Goal: Information Seeking & Learning: Learn about a topic

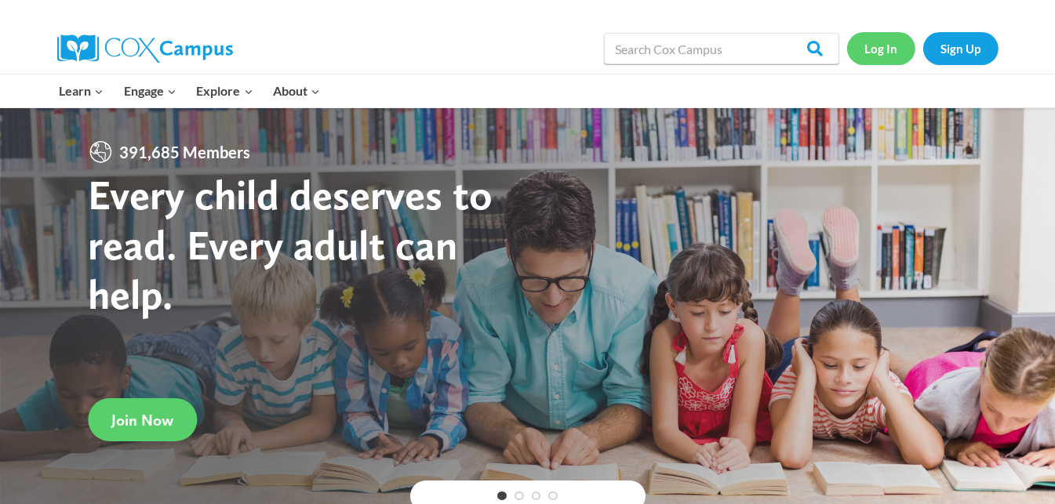
click at [884, 49] on link "Log In" at bounding box center [881, 48] width 68 height 32
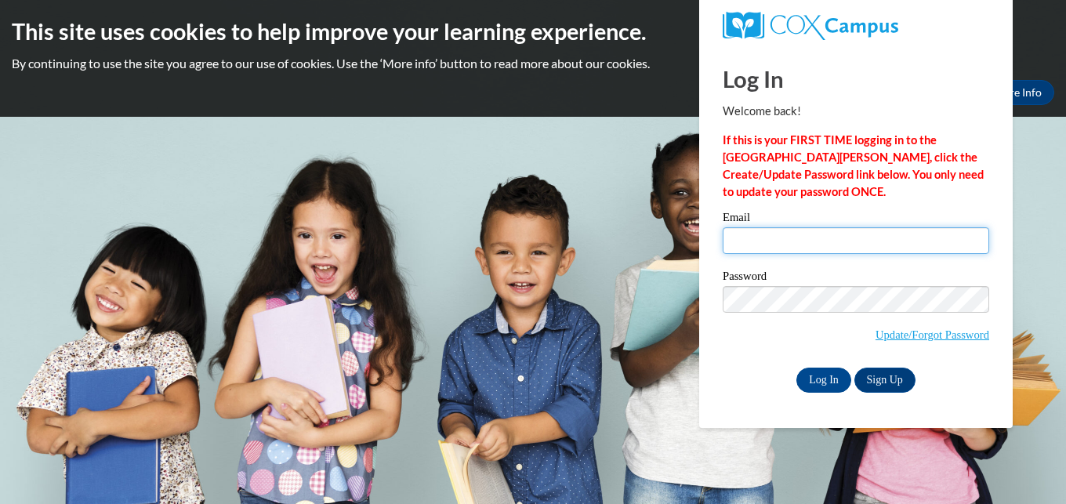
click at [792, 238] on input "Email" at bounding box center [856, 240] width 267 height 27
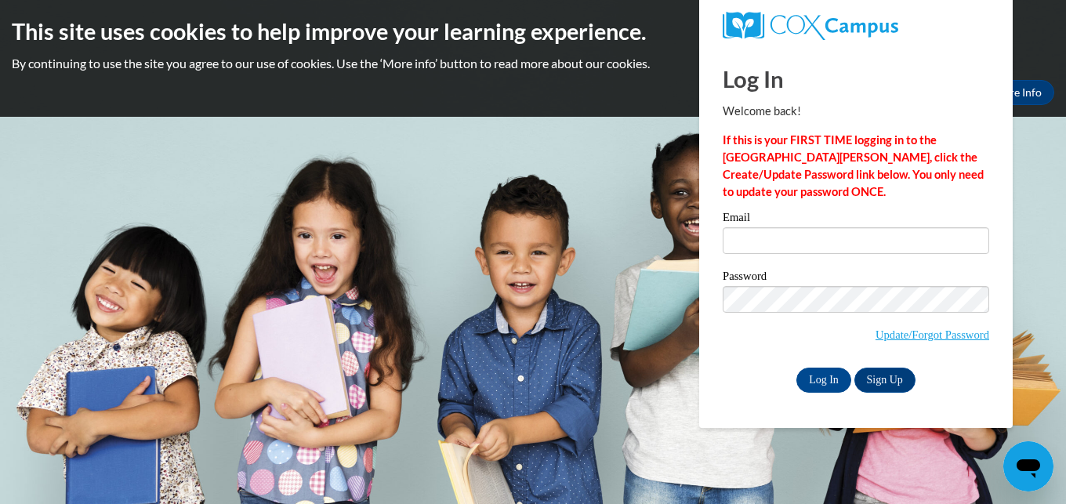
click at [566, 262] on body "This site uses cookies to help improve your learning experience. By continuing …" at bounding box center [533, 252] width 1066 height 504
click at [800, 241] on input "Email" at bounding box center [856, 240] width 267 height 27
type input "suebossom@gmail.com"
click at [824, 374] on input "Log In" at bounding box center [824, 380] width 55 height 25
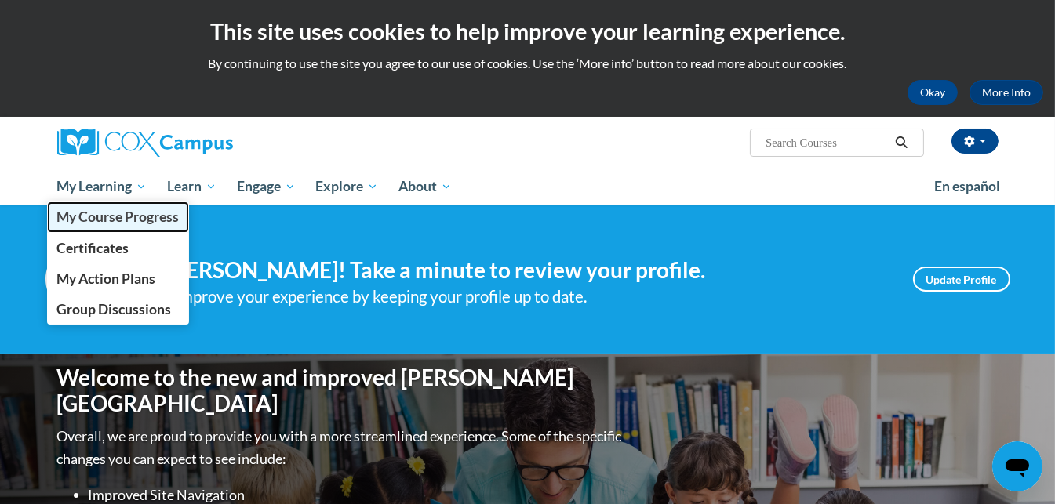
click at [104, 215] on span "My Course Progress" at bounding box center [117, 217] width 122 height 16
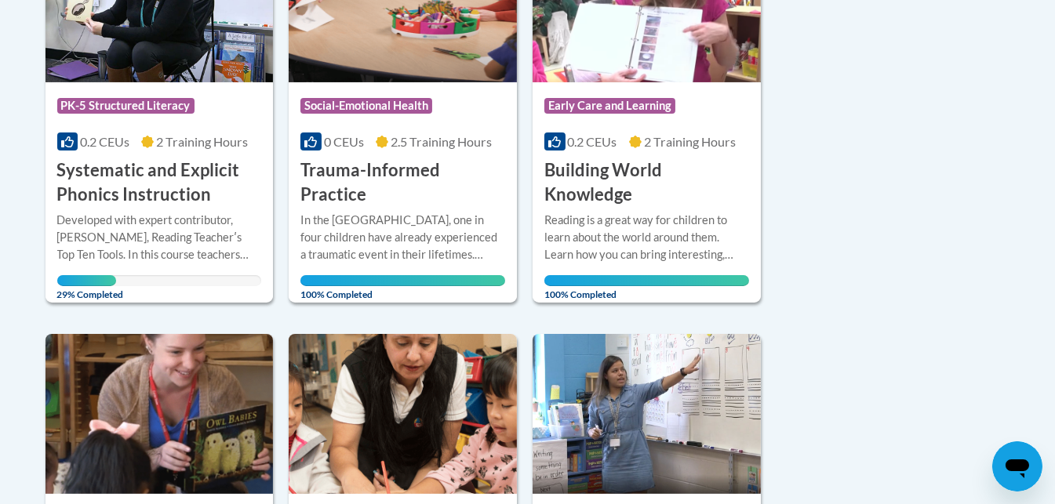
scroll to position [474, 0]
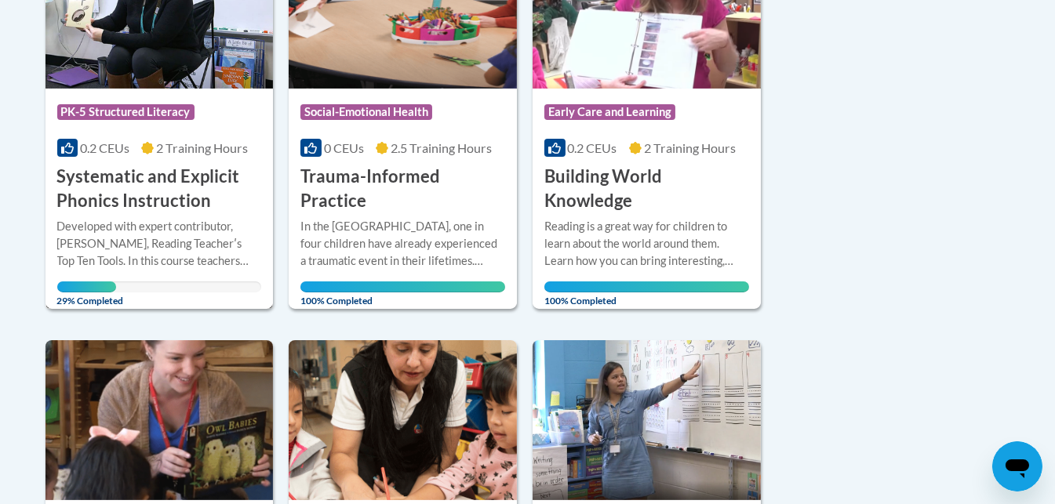
click at [164, 202] on h3 "Systematic and Explicit Phonics Instruction" at bounding box center [159, 189] width 205 height 49
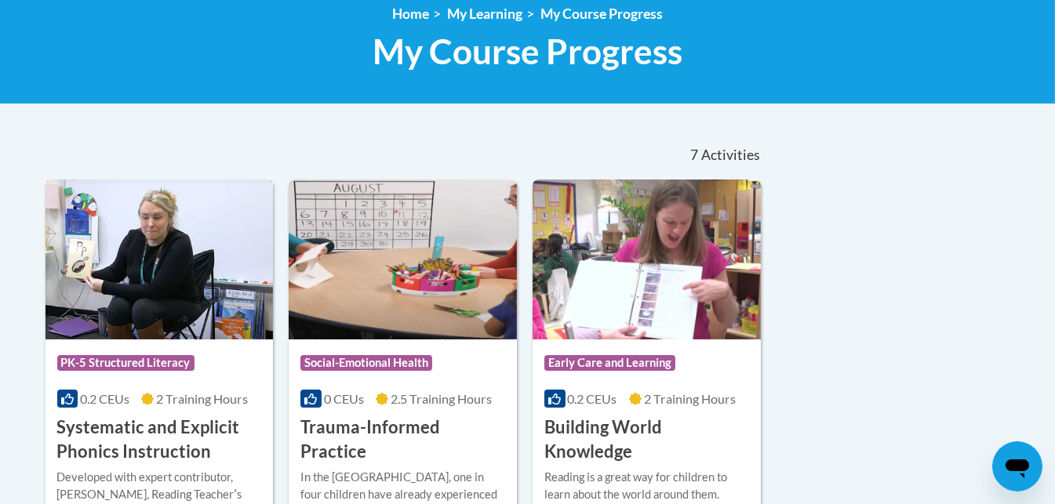
scroll to position [239, 0]
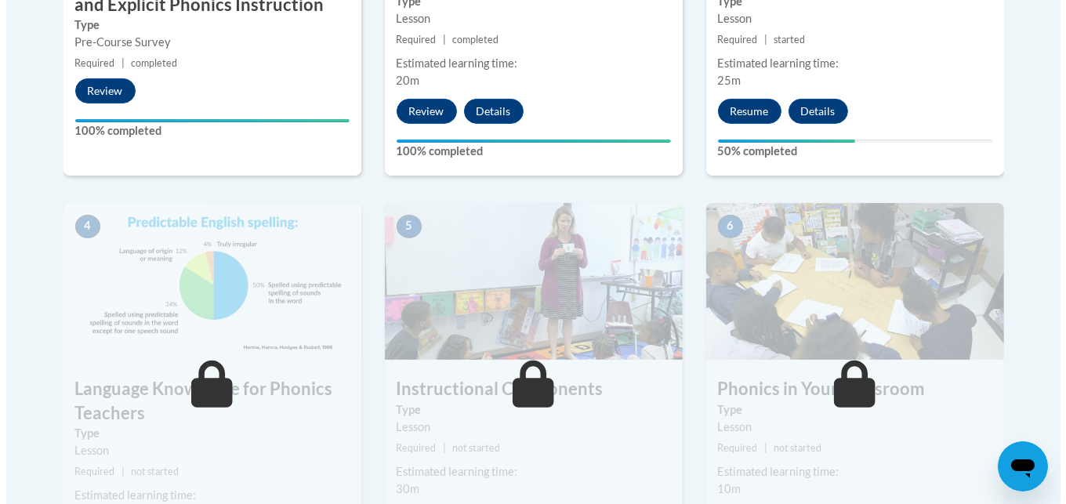
scroll to position [746, 0]
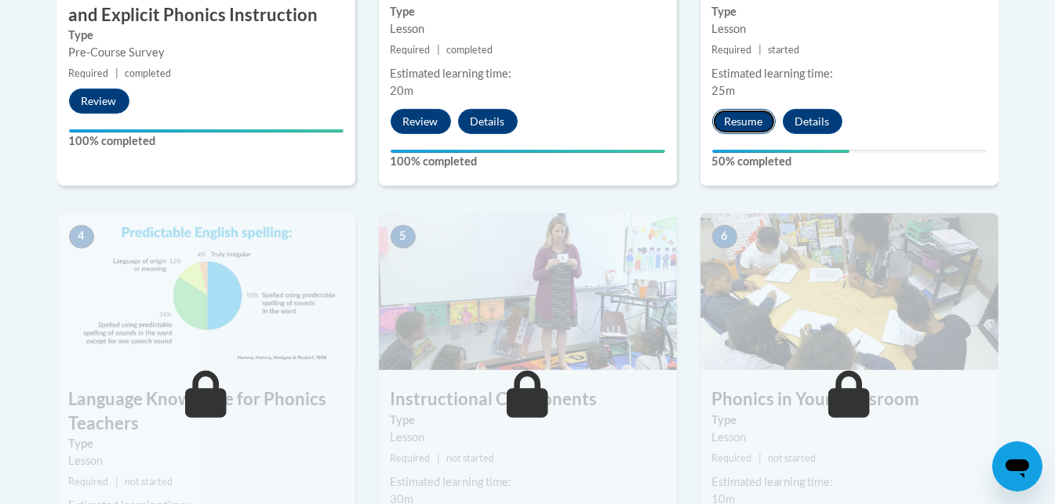
click at [740, 118] on button "Resume" at bounding box center [744, 121] width 64 height 25
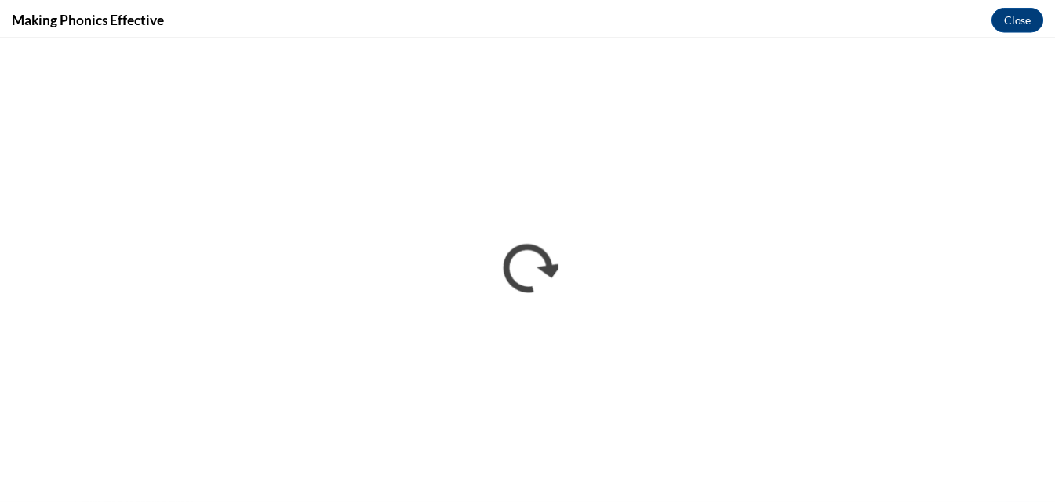
scroll to position [0, 0]
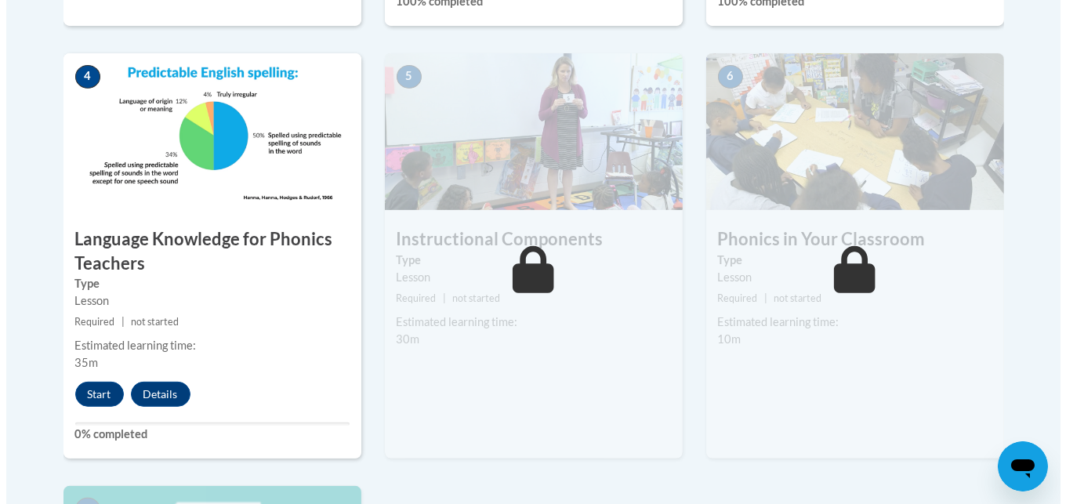
scroll to position [907, 0]
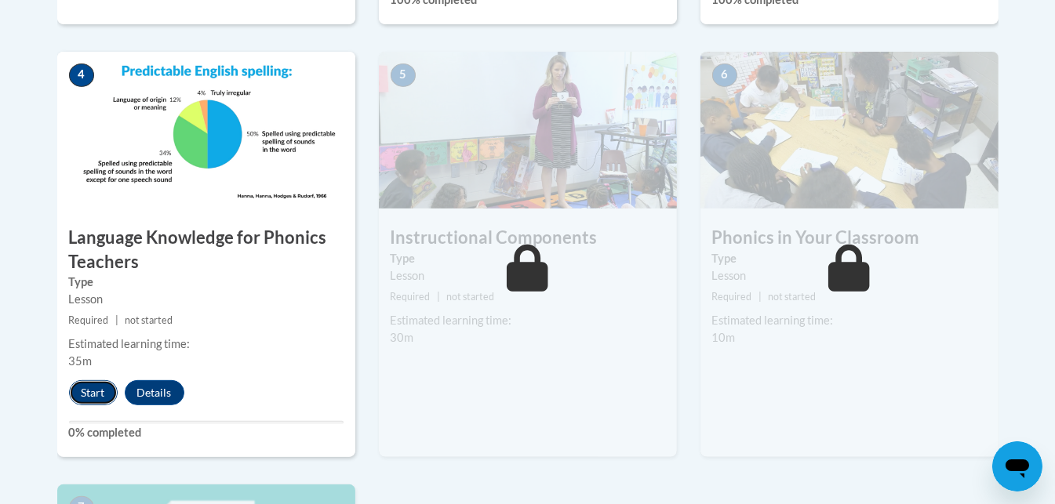
click at [95, 387] on button "Start" at bounding box center [93, 392] width 49 height 25
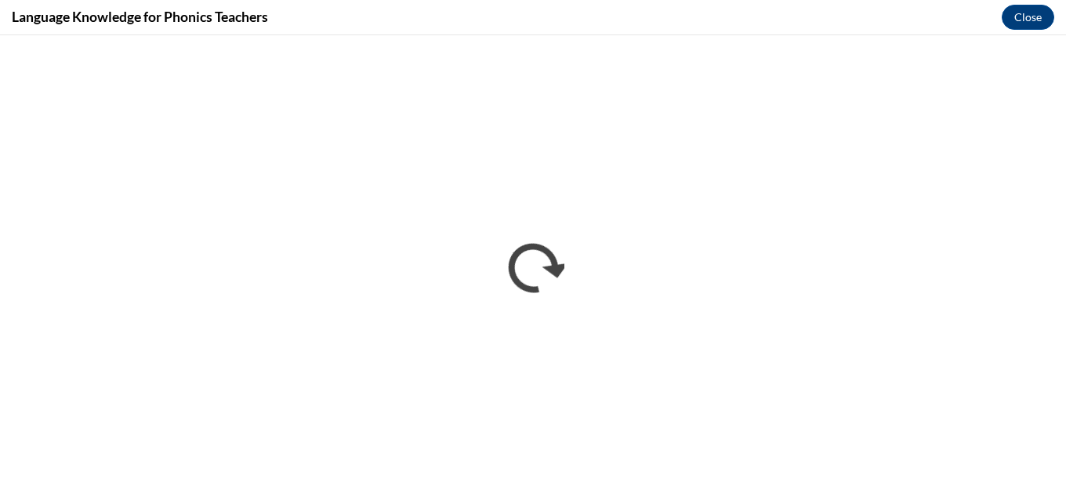
scroll to position [0, 0]
